Goal: Task Accomplishment & Management: Complete application form

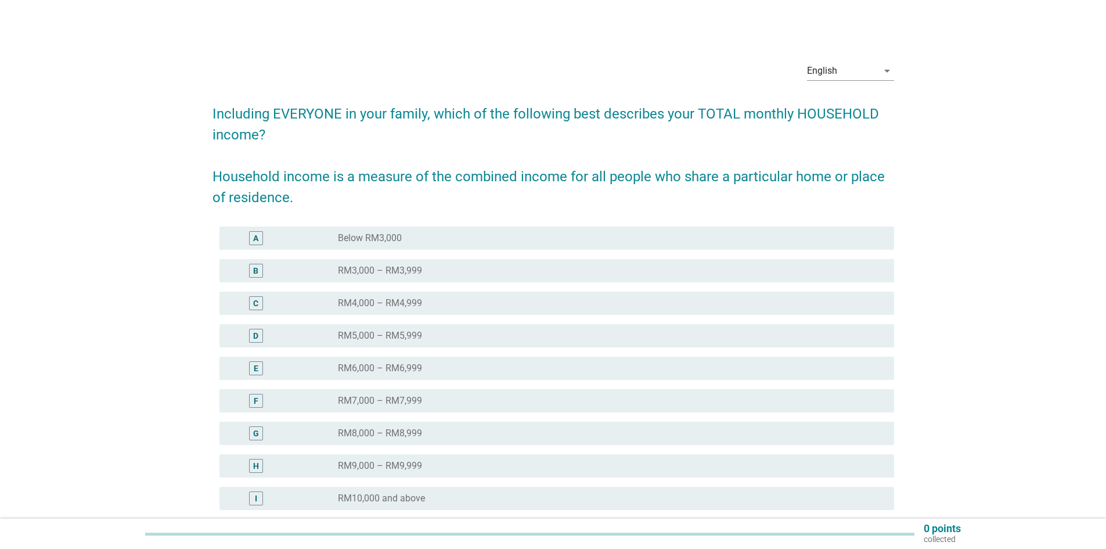
click at [435, 404] on div "radio_button_unchecked RM7,000 – RM7,999" at bounding box center [607, 401] width 538 height 12
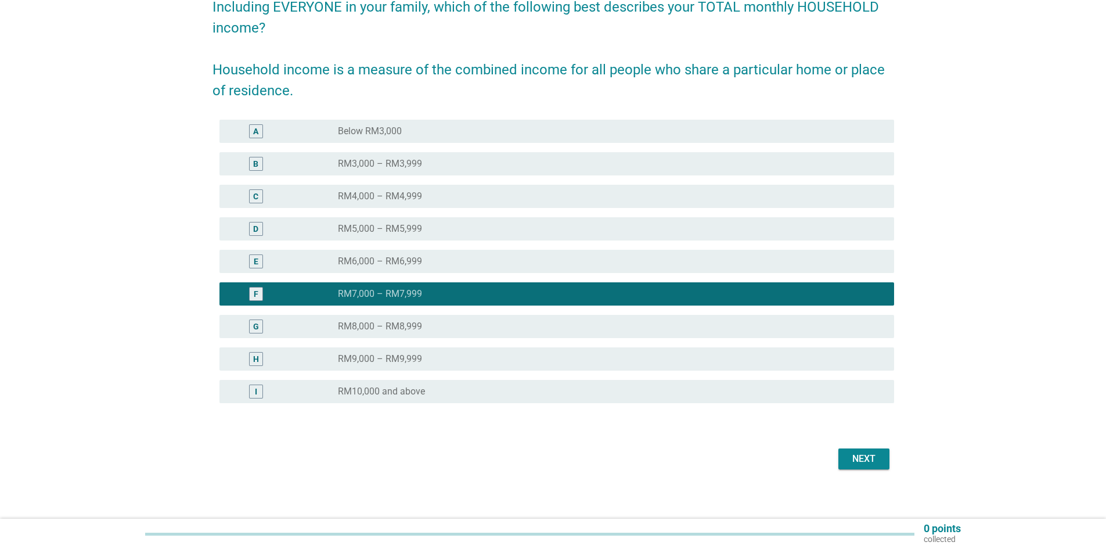
scroll to position [113, 0]
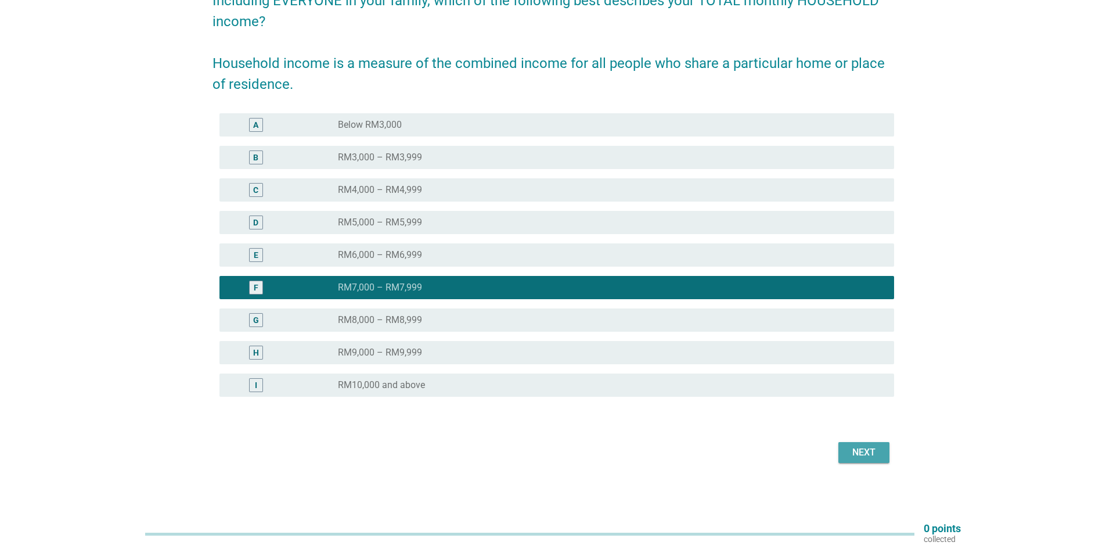
click at [711, 457] on button "Next" at bounding box center [863, 452] width 51 height 21
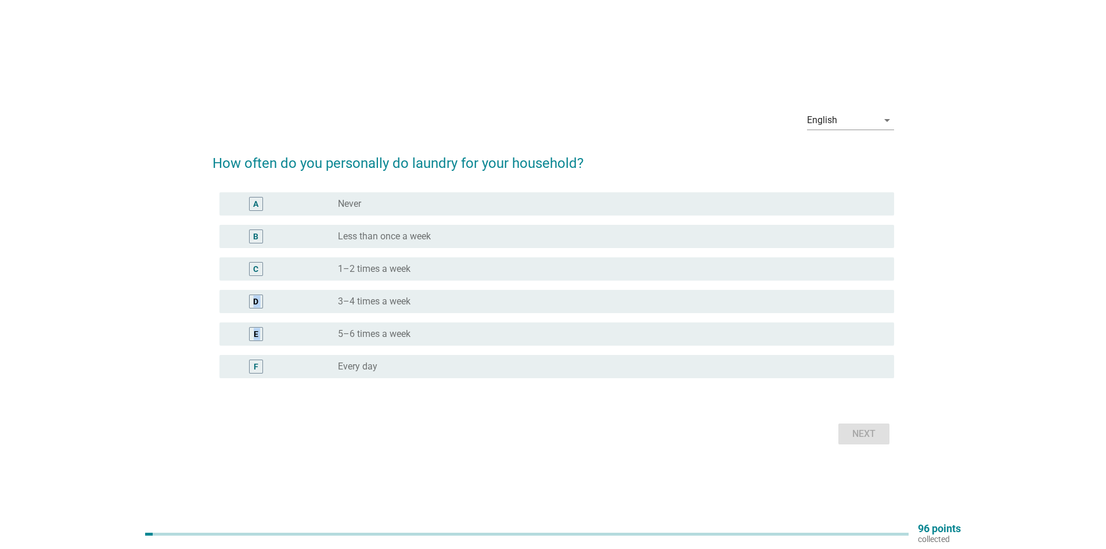
drag, startPoint x: 440, startPoint y: 265, endPoint x: 447, endPoint y: 325, distance: 60.2
click at [449, 322] on div "A radio_button_unchecked Never B radio_button_unchecked Less than once a week C…" at bounding box center [554, 285] width 682 height 195
click at [435, 233] on div "radio_button_unchecked Less than once a week" at bounding box center [607, 237] width 538 height 12
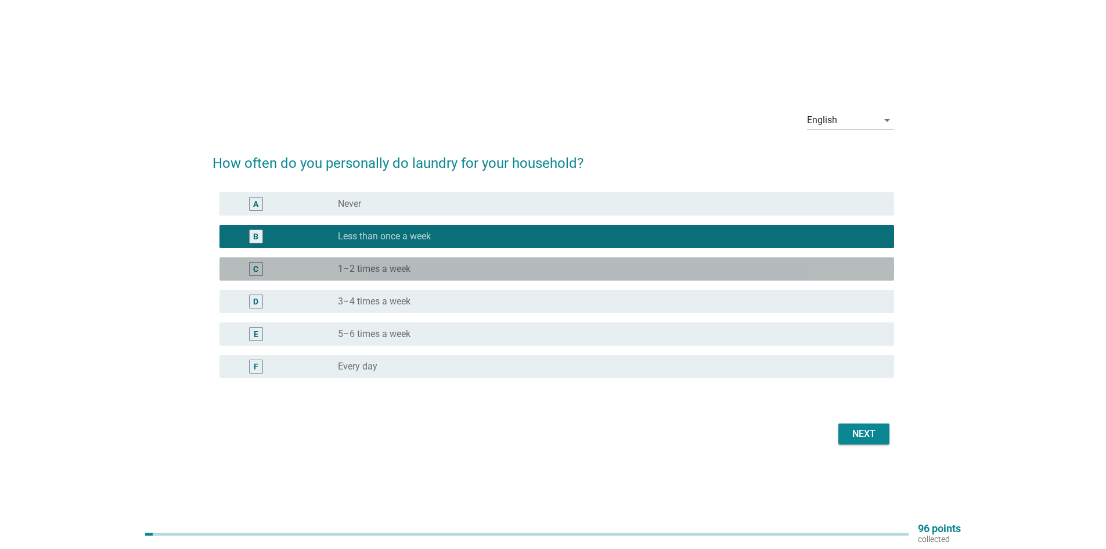
click at [413, 273] on div "radio_button_unchecked 1–2 times a week" at bounding box center [607, 269] width 538 height 12
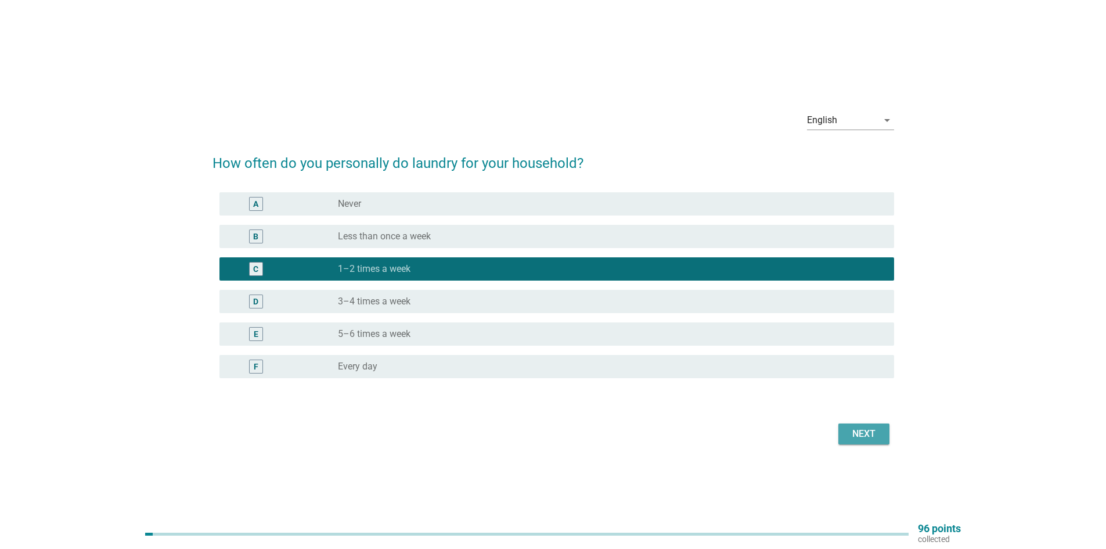
click at [711, 427] on div "Next" at bounding box center [864, 434] width 33 height 14
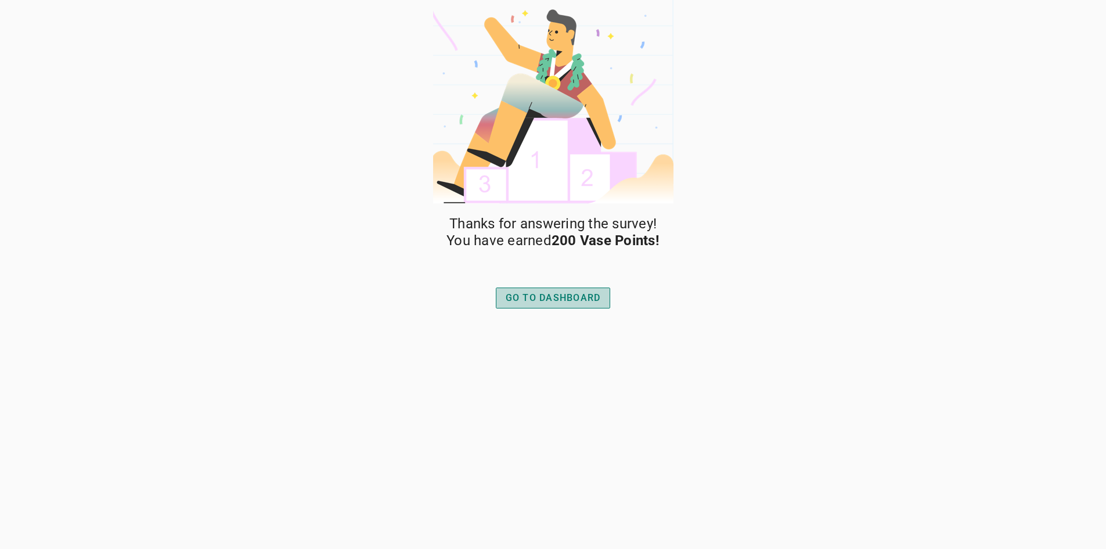
click at [543, 299] on div "GO TO DASHBOARD" at bounding box center [553, 298] width 95 height 14
